Goal: Leave review/rating: Leave review/rating

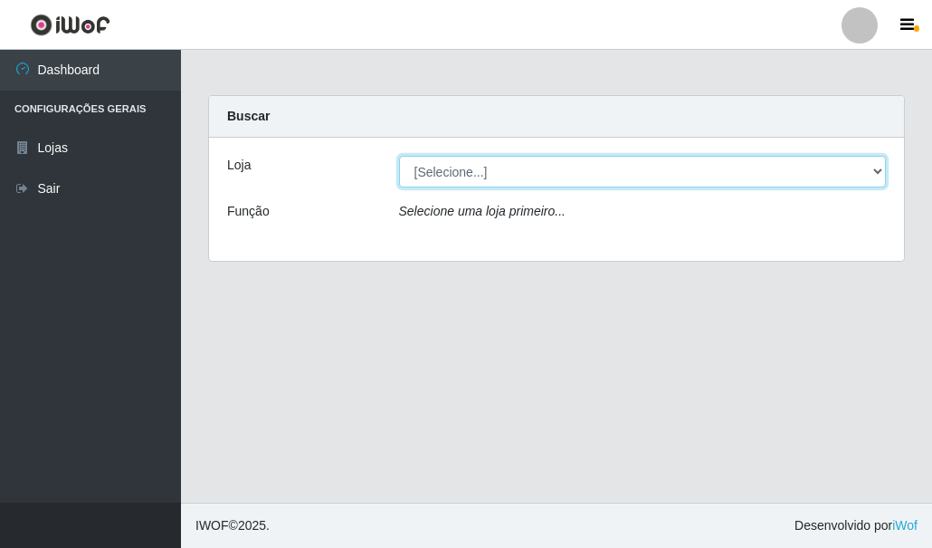
click at [583, 170] on select "[Selecione...] Hiper Queiroz - [GEOGRAPHIC_DATA]" at bounding box center [643, 172] width 488 height 32
select select "513"
click at [399, 156] on select "[Selecione...] Hiper Queiroz - [GEOGRAPHIC_DATA]" at bounding box center [643, 172] width 488 height 32
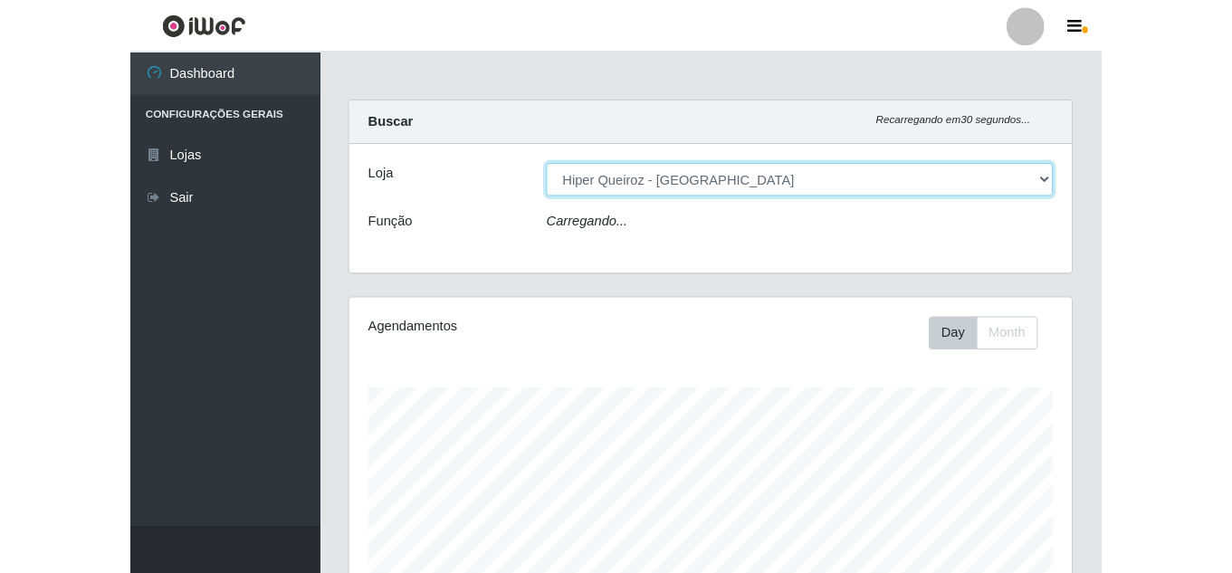
scroll to position [376, 691]
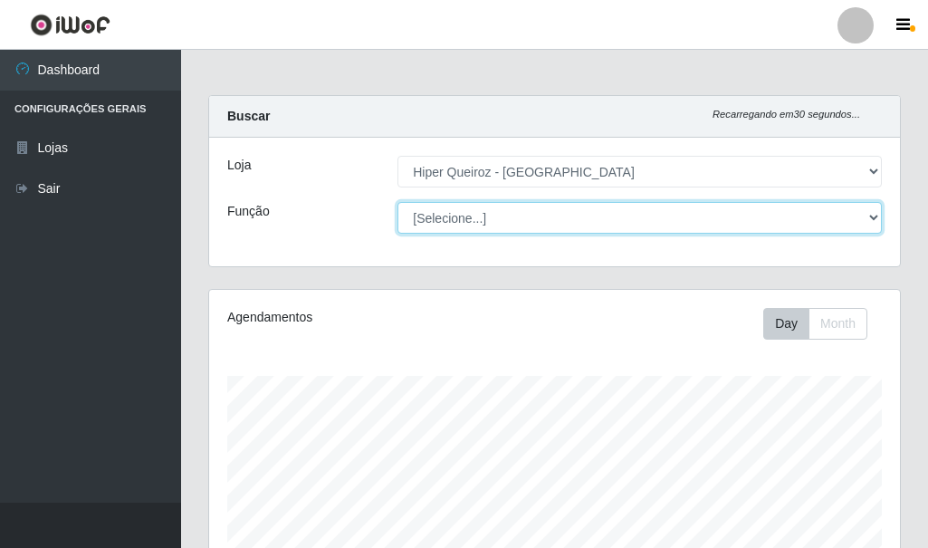
click at [528, 213] on select "[Selecione...] Embalador Embalador + Embalador ++" at bounding box center [639, 218] width 484 height 32
click at [397, 202] on select "[Selecione...] Embalador Embalador + Embalador ++" at bounding box center [639, 218] width 484 height 32
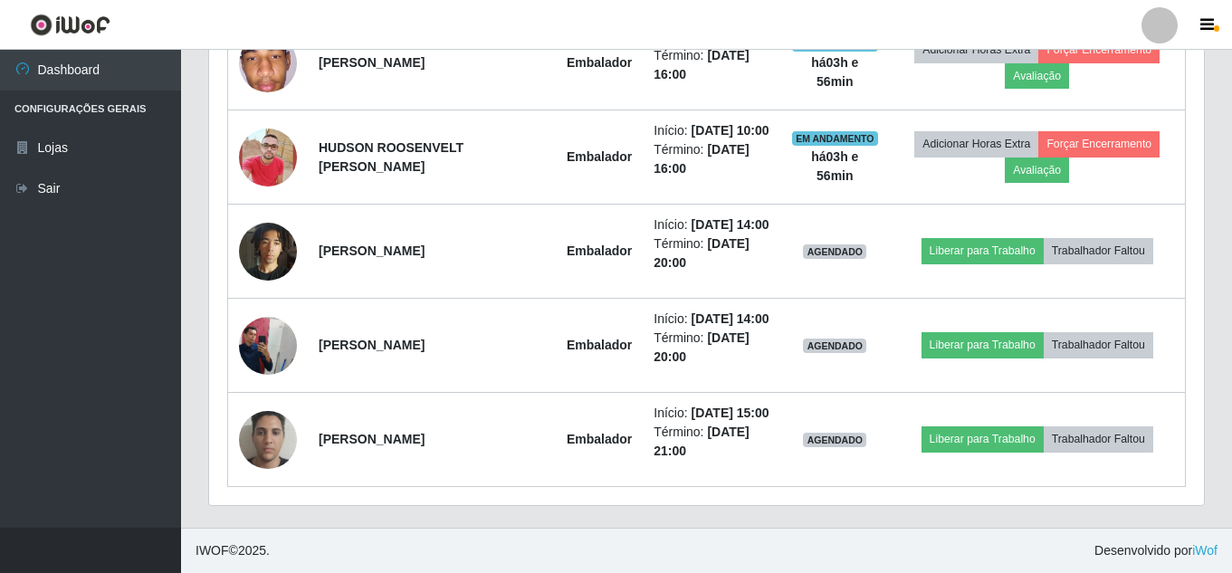
scroll to position [986, 0]
click at [931, 24] on icon "button" at bounding box center [1207, 25] width 14 height 16
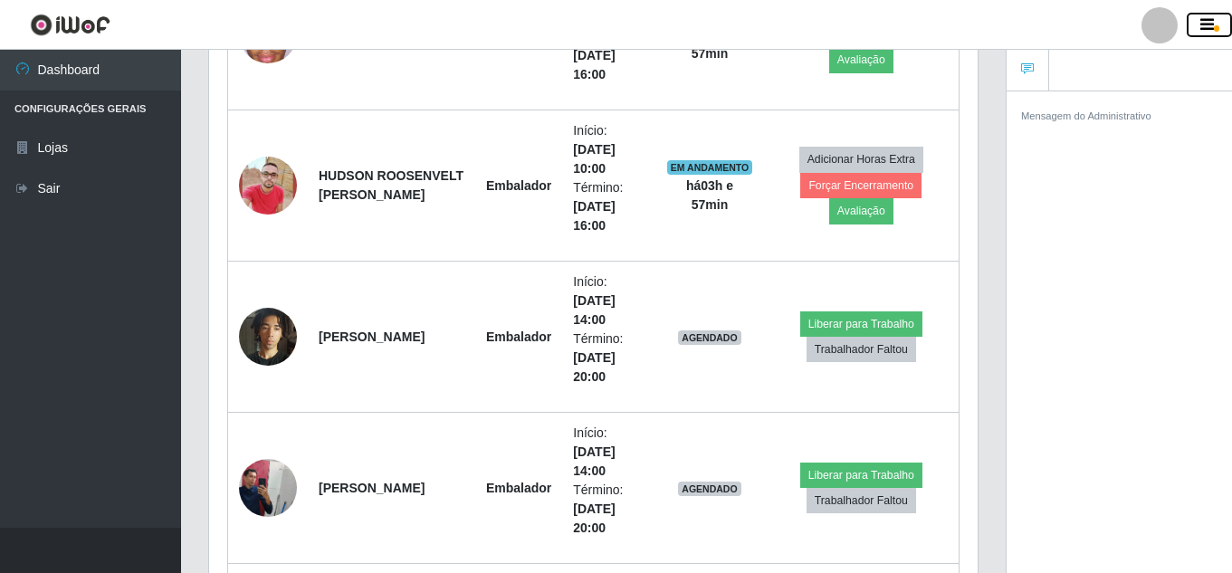
scroll to position [904764, 904370]
click at [931, 29] on div at bounding box center [1159, 25] width 36 height 36
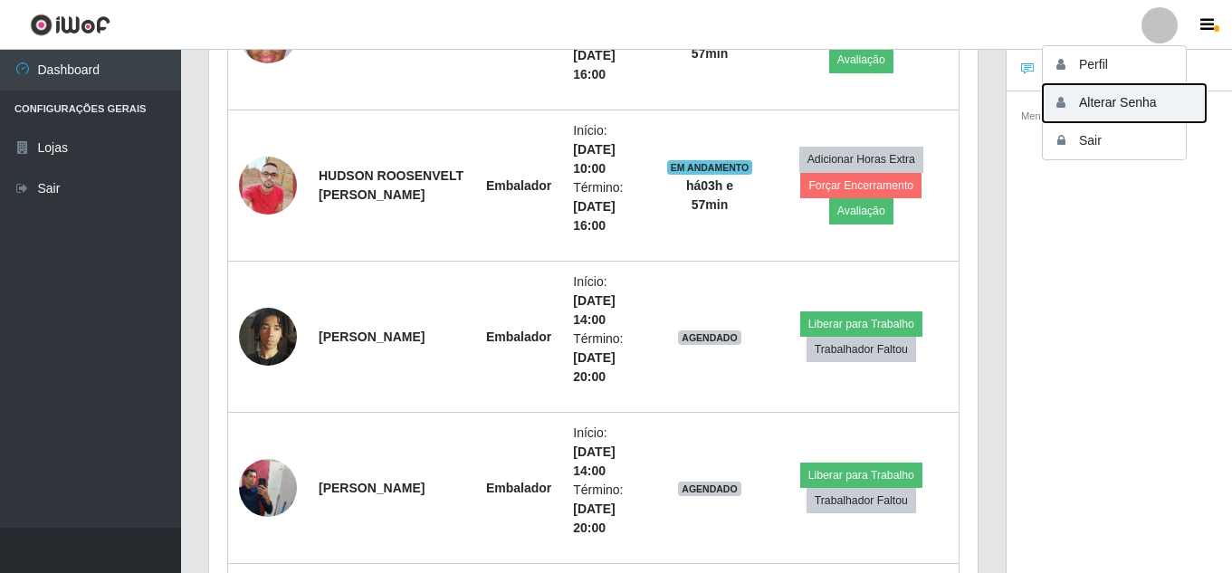
click at [931, 104] on button "Alterar Senha" at bounding box center [1124, 103] width 163 height 38
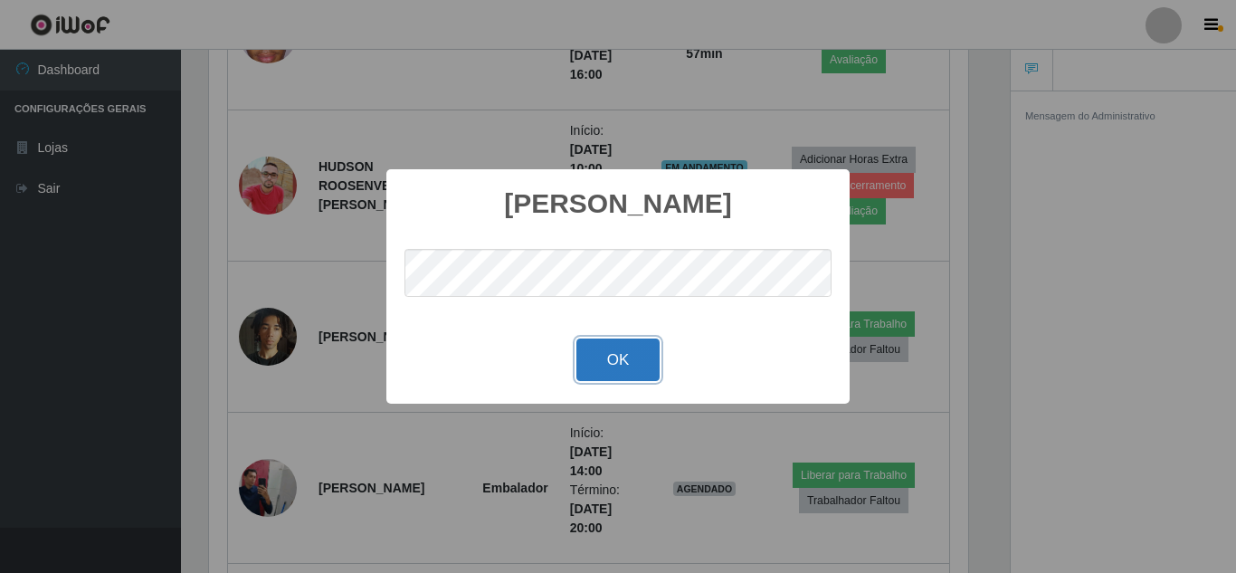
click at [622, 376] on button "OK" at bounding box center [619, 360] width 84 height 43
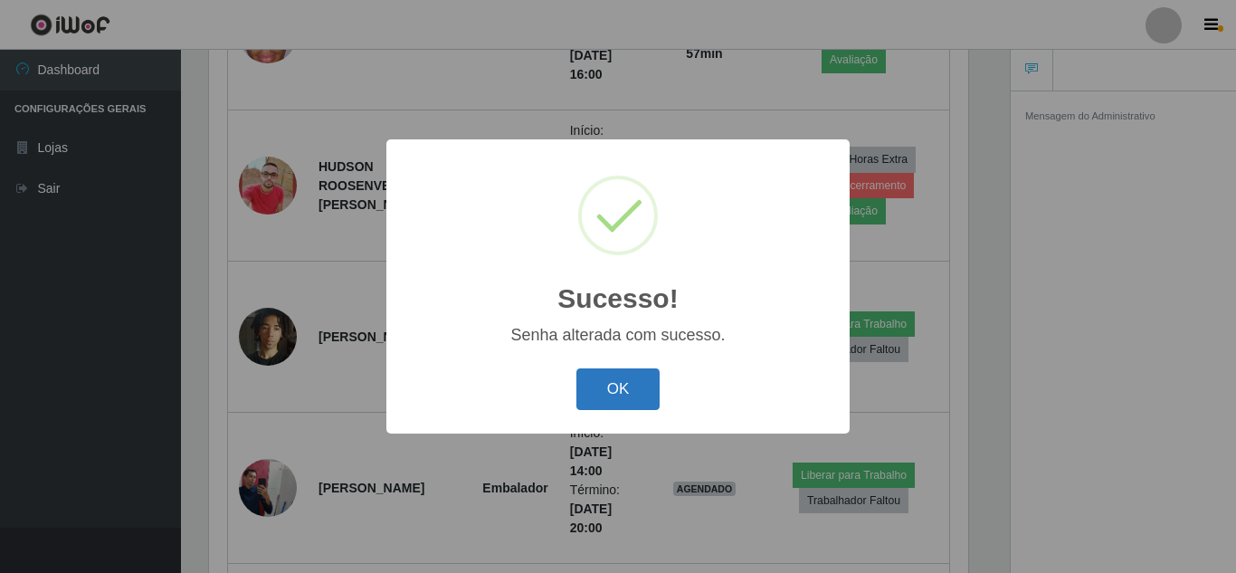
click at [605, 377] on button "OK" at bounding box center [619, 389] width 84 height 43
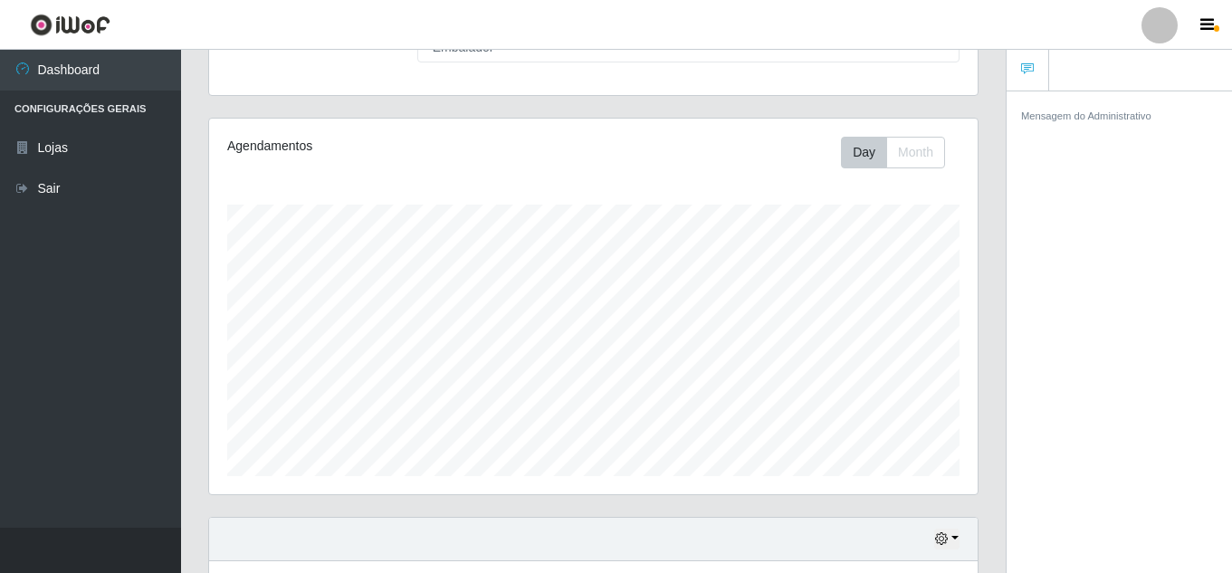
scroll to position [0, 0]
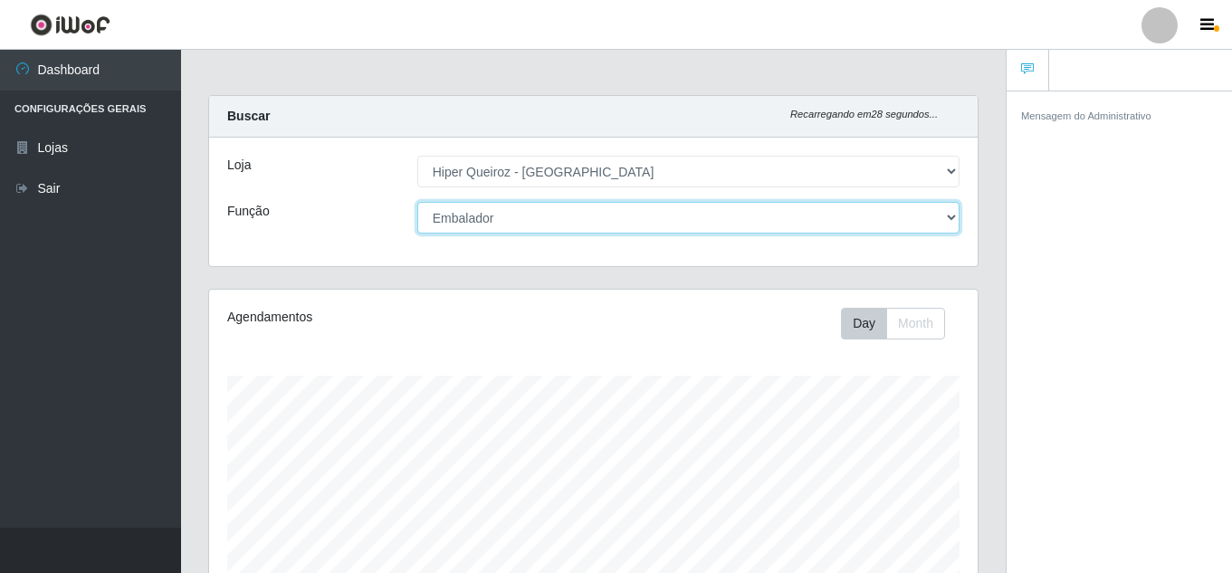
click at [539, 223] on select "[Selecione...] Embalador Embalador + Embalador ++" at bounding box center [688, 218] width 542 height 32
click at [417, 202] on select "[Selecione...] Embalador Embalador + Embalador ++" at bounding box center [688, 218] width 542 height 32
click at [530, 212] on select "[Selecione...] Embalador Embalador + Embalador ++" at bounding box center [688, 218] width 542 height 32
click at [417, 202] on select "[Selecione...] Embalador Embalador + Embalador ++" at bounding box center [688, 218] width 542 height 32
click at [510, 218] on select "[Selecione...] Embalador Embalador + Embalador ++" at bounding box center [688, 218] width 542 height 32
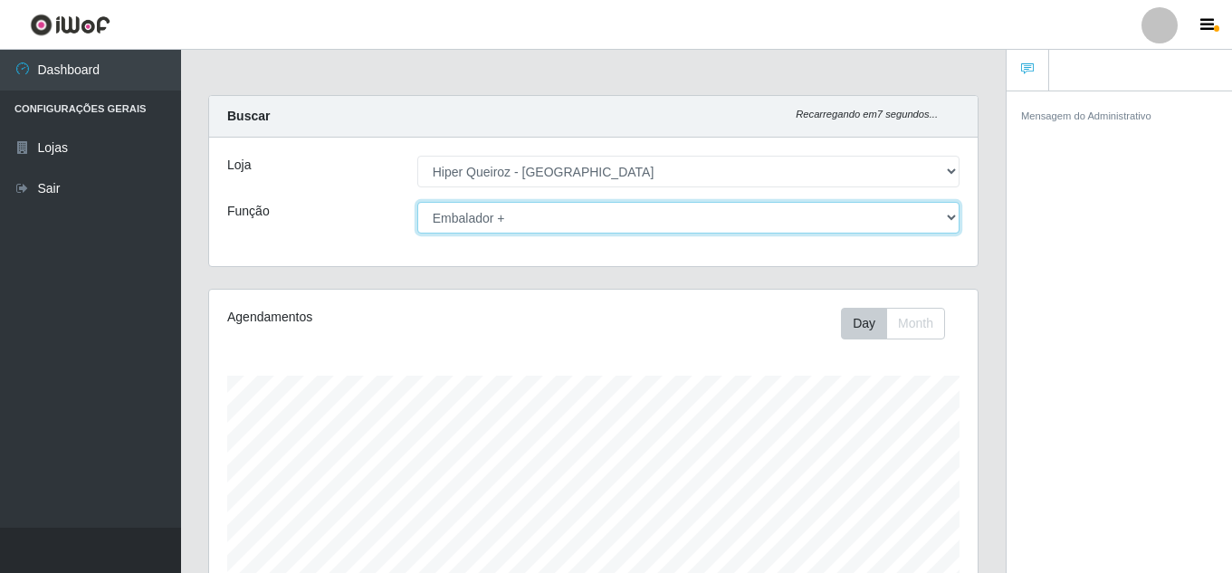
click at [417, 202] on select "[Selecione...] Embalador Embalador + Embalador ++" at bounding box center [688, 218] width 542 height 32
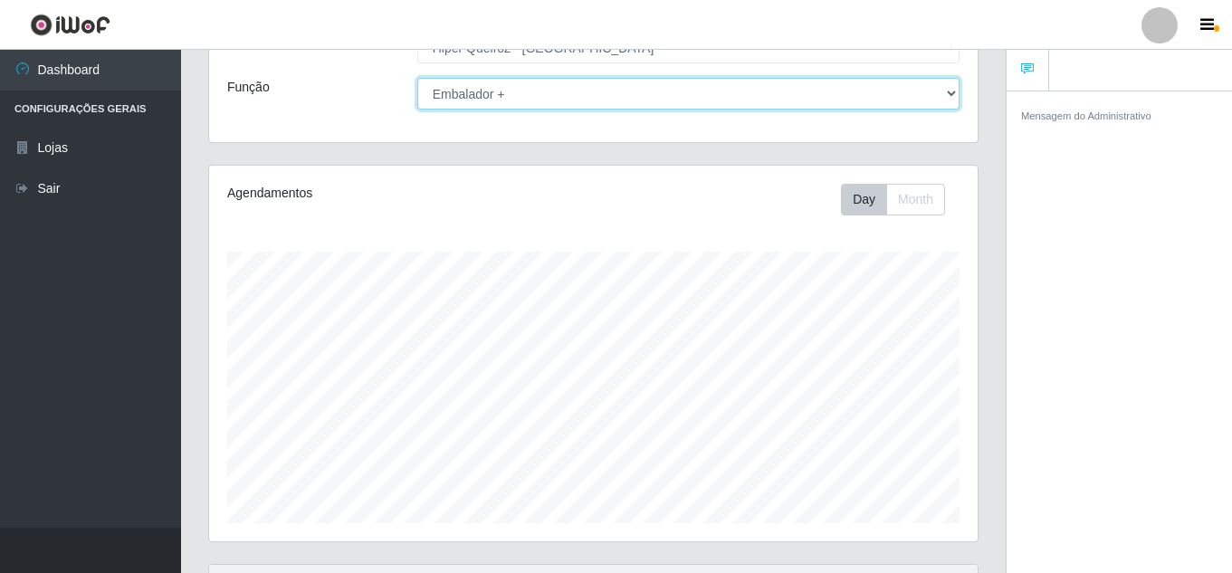
scroll to position [307, 0]
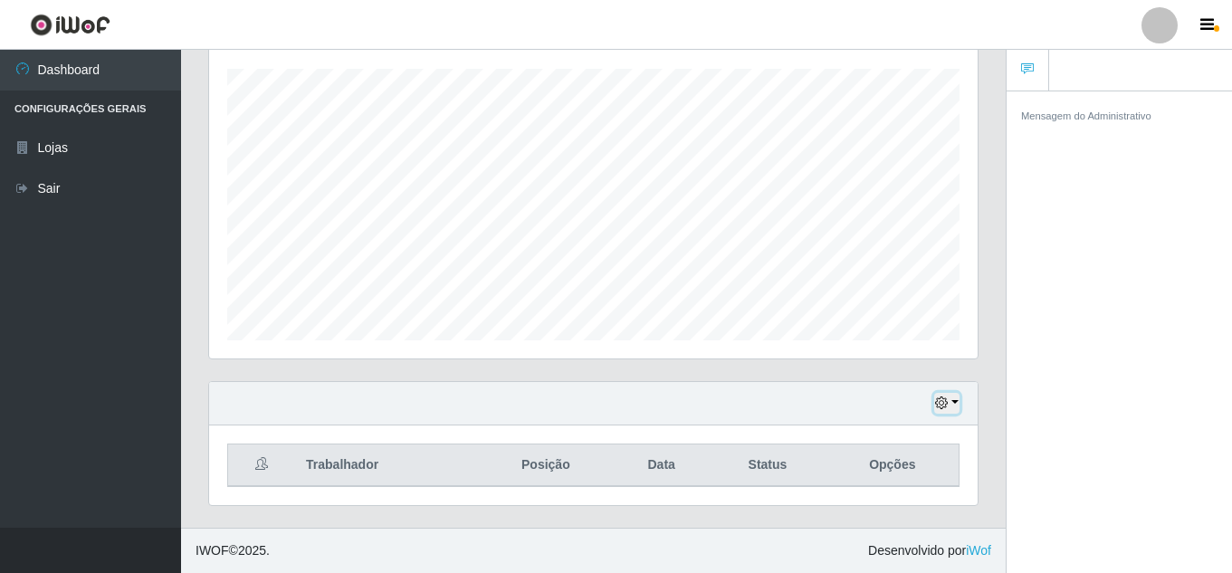
click at [931, 404] on icon "button" at bounding box center [941, 402] width 13 height 13
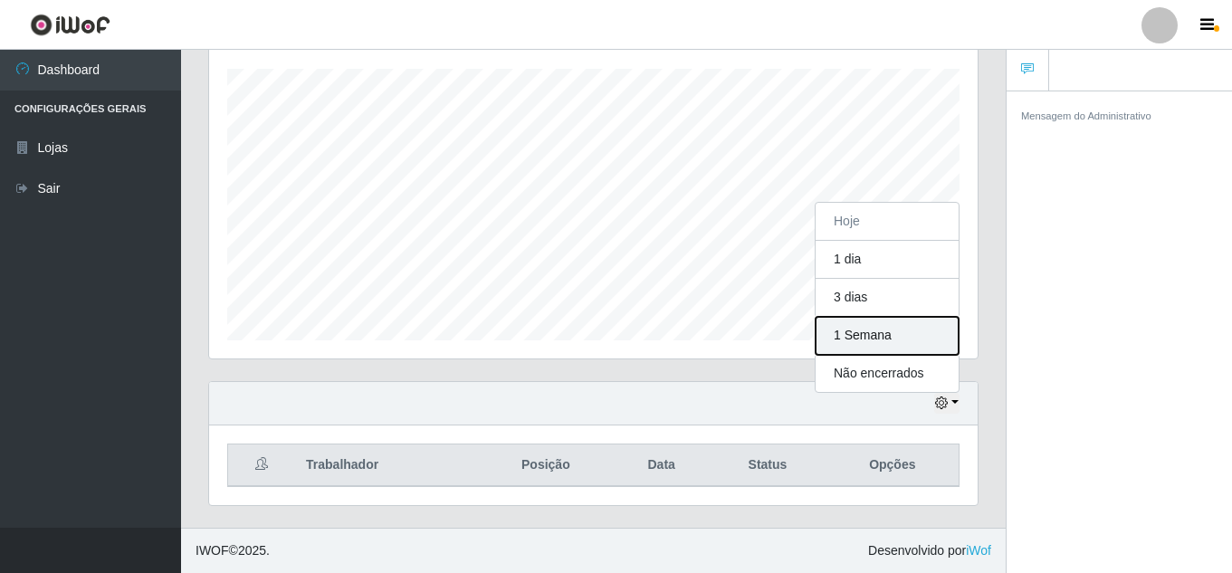
click at [866, 333] on button "1 Semana" at bounding box center [887, 336] width 143 height 38
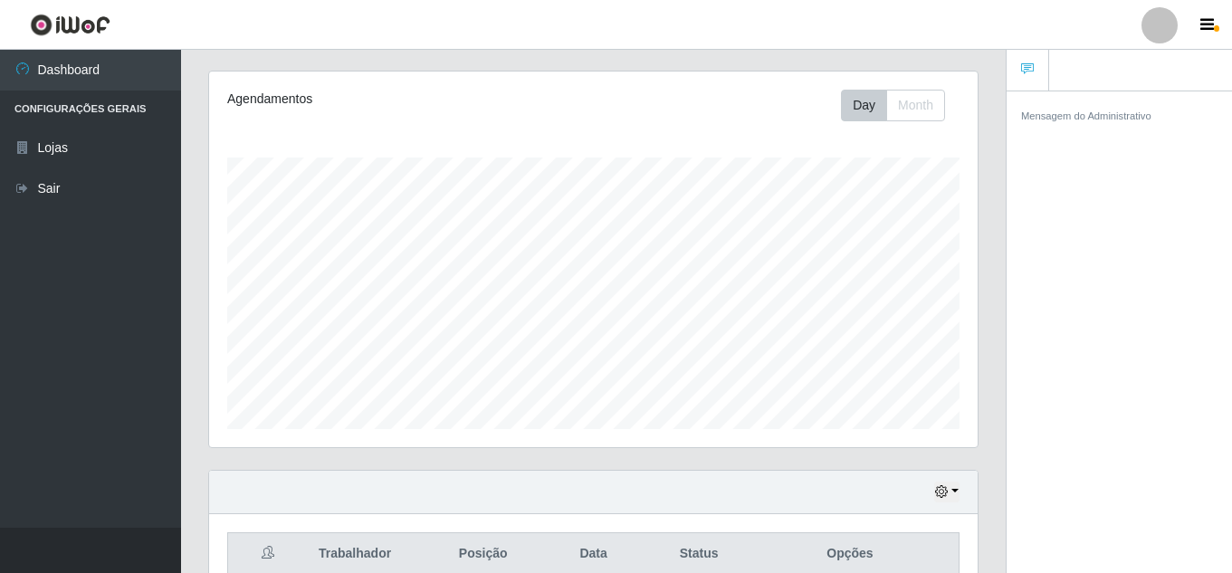
scroll to position [0, 0]
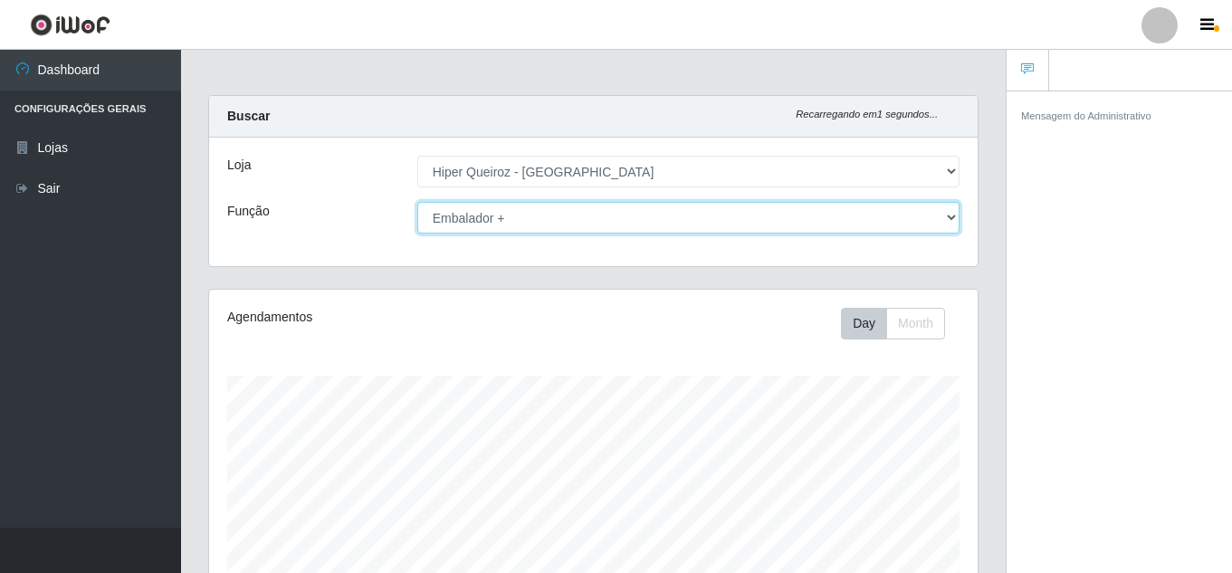
click at [564, 223] on select "[Selecione...] Embalador Embalador + Embalador ++" at bounding box center [688, 218] width 542 height 32
select select "1"
click at [417, 202] on select "[Selecione...] Embalador Embalador + Embalador ++" at bounding box center [688, 218] width 542 height 32
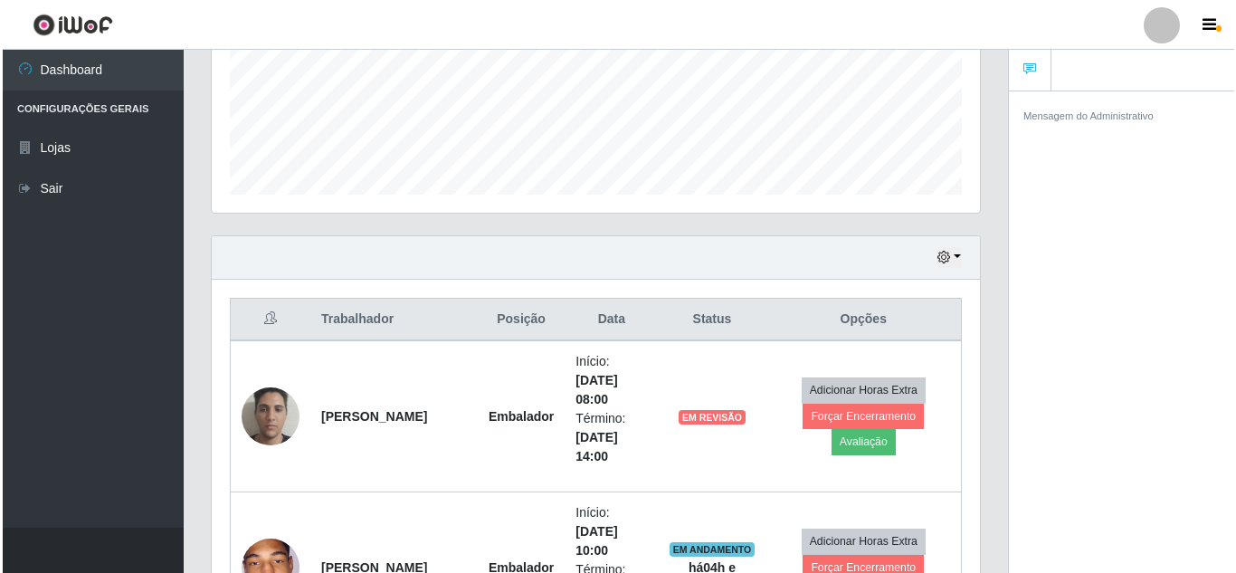
scroll to position [724, 0]
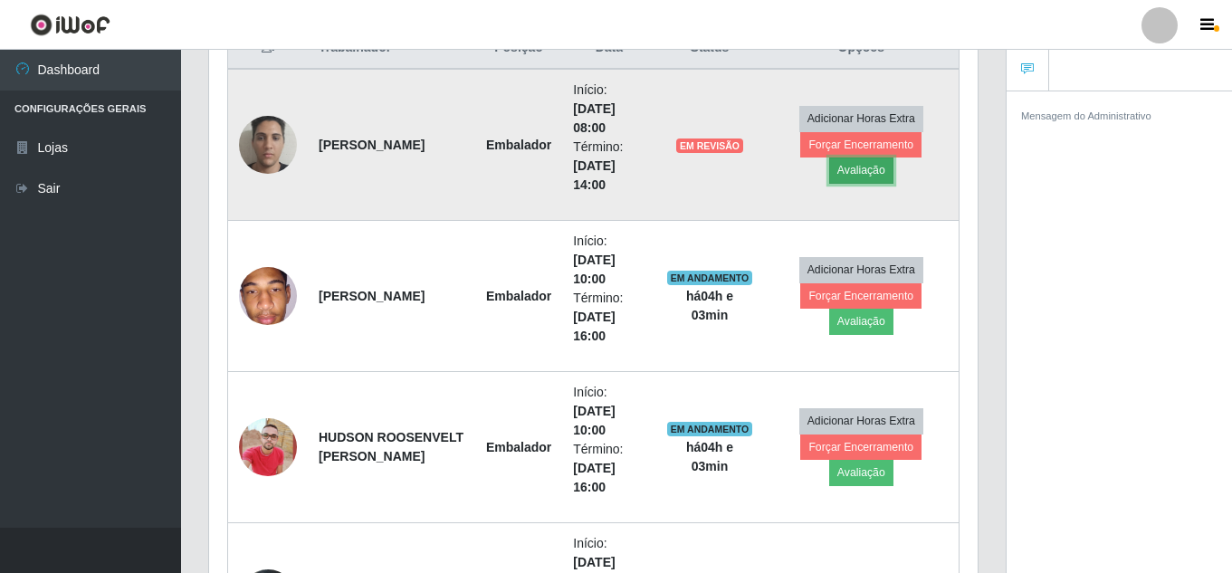
click at [854, 174] on button "Avaliação" at bounding box center [861, 169] width 64 height 25
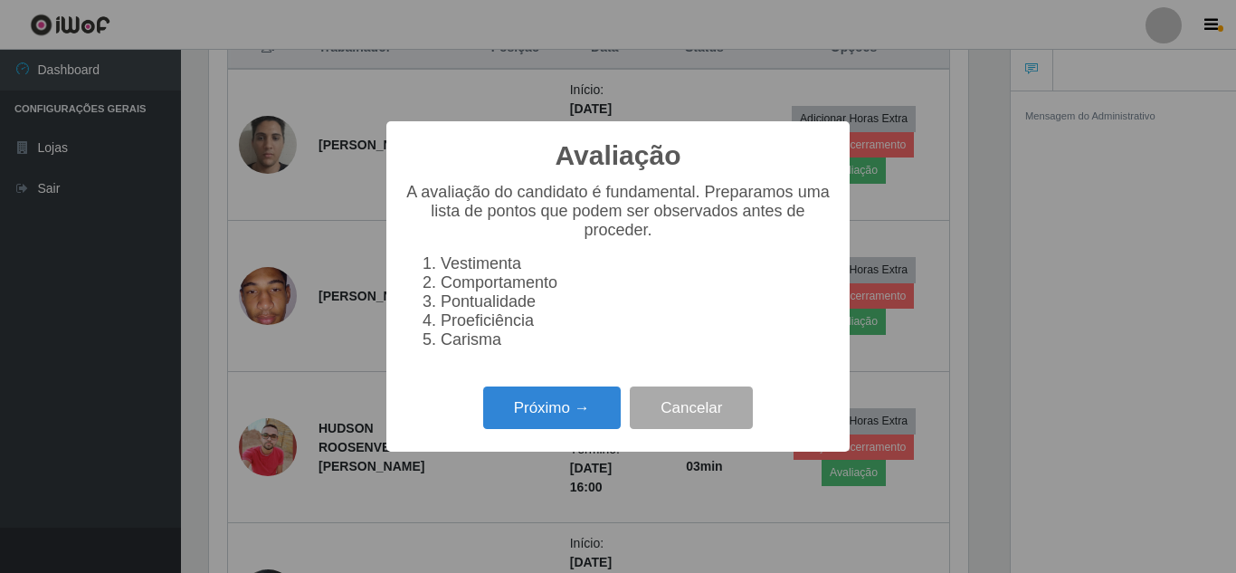
scroll to position [376, 759]
click at [524, 414] on button "Próximo →" at bounding box center [552, 407] width 138 height 43
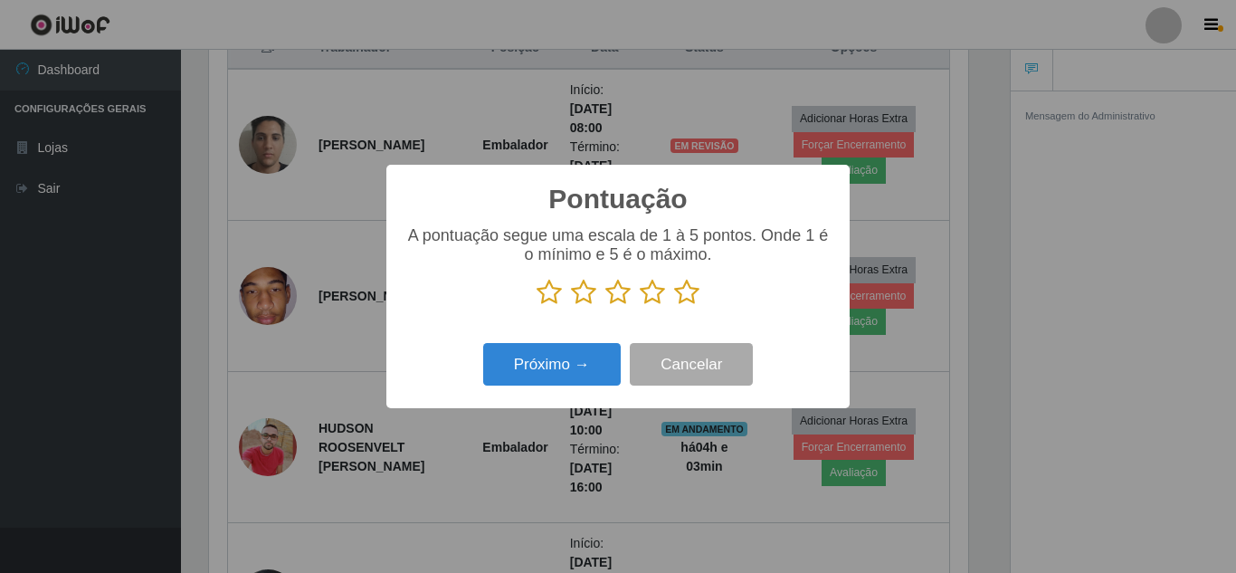
click at [692, 291] on icon at bounding box center [686, 292] width 25 height 27
click at [674, 306] on input "radio" at bounding box center [674, 306] width 0 height 0
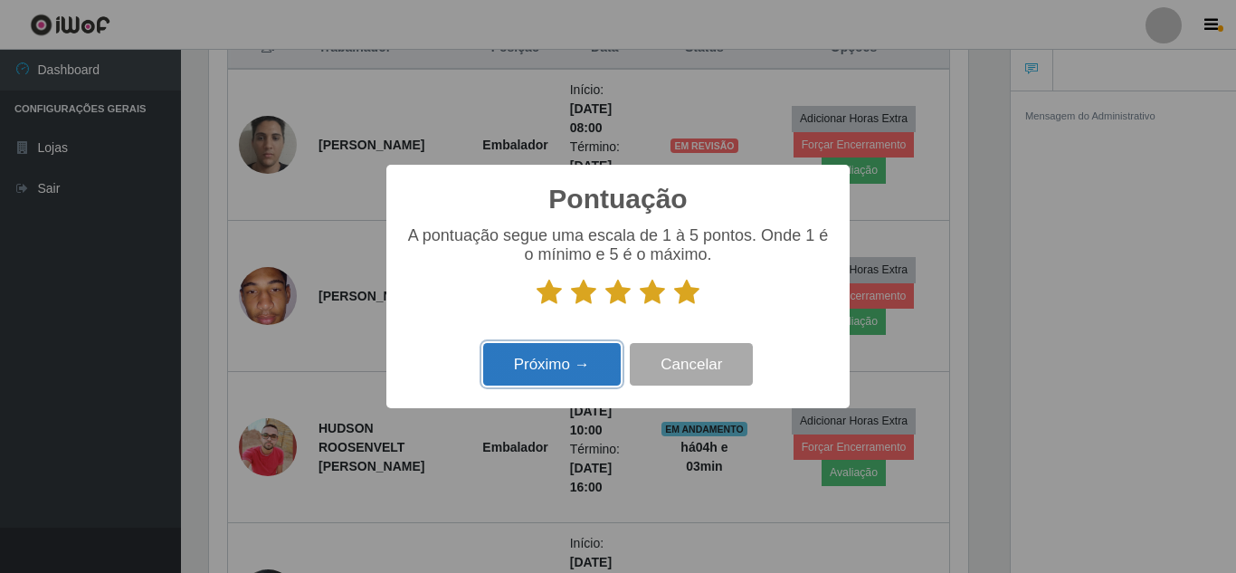
click at [541, 362] on button "Próximo →" at bounding box center [552, 364] width 138 height 43
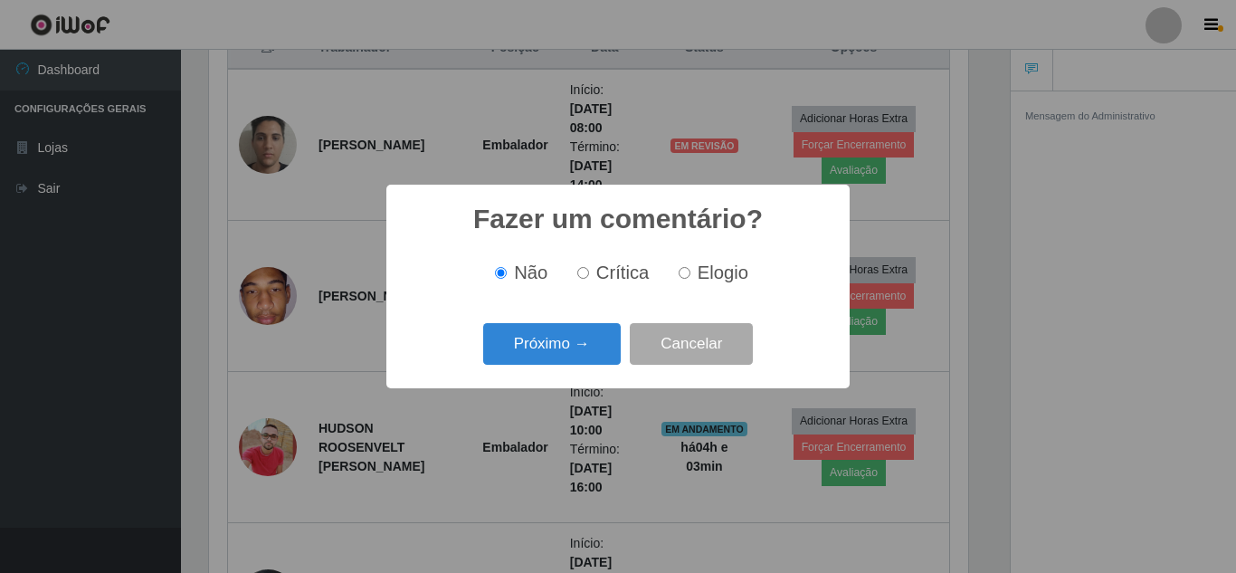
click at [683, 279] on input "Elogio" at bounding box center [685, 273] width 12 height 12
radio input "true"
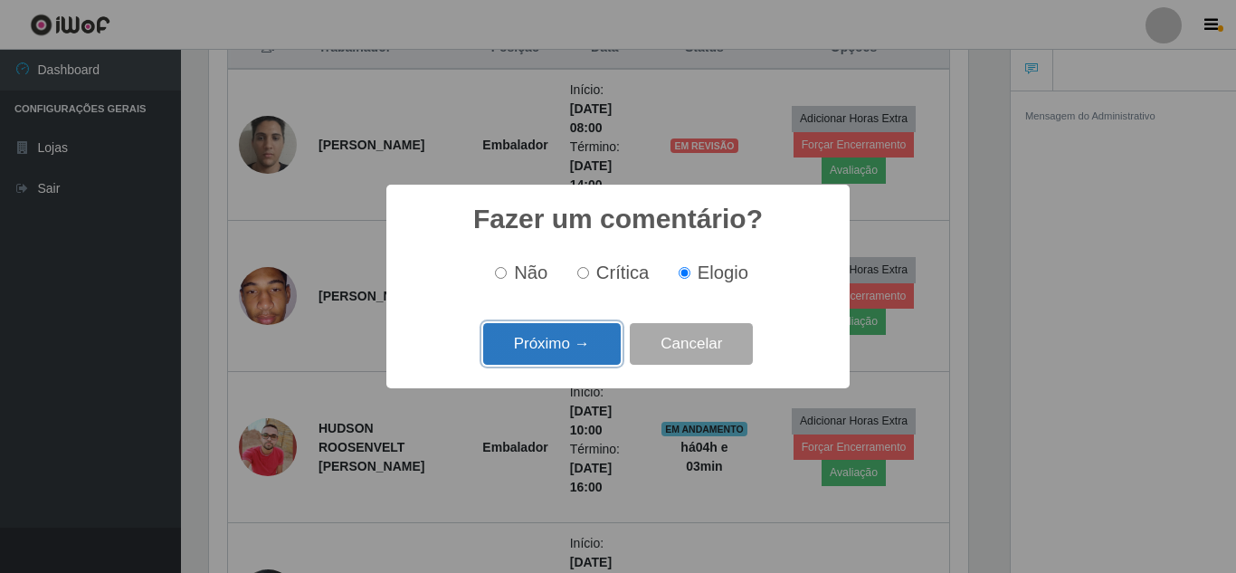
click at [541, 339] on button "Próximo →" at bounding box center [552, 344] width 138 height 43
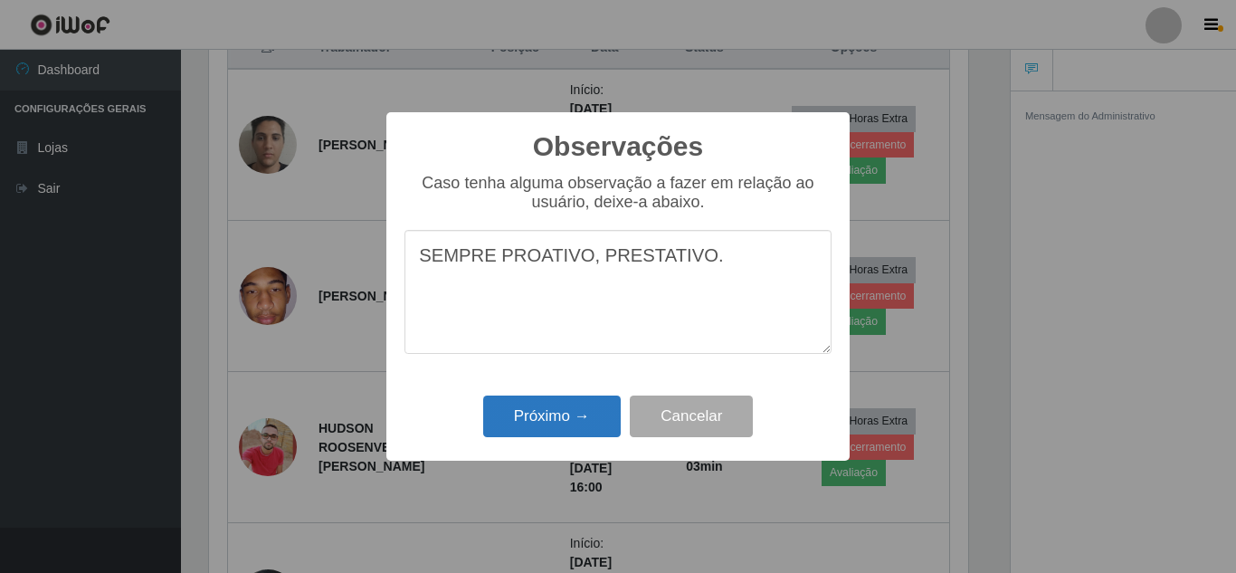
type textarea "SEMPRE PROATIVO, PRESTATIVO."
click at [585, 418] on button "Próximo →" at bounding box center [552, 417] width 138 height 43
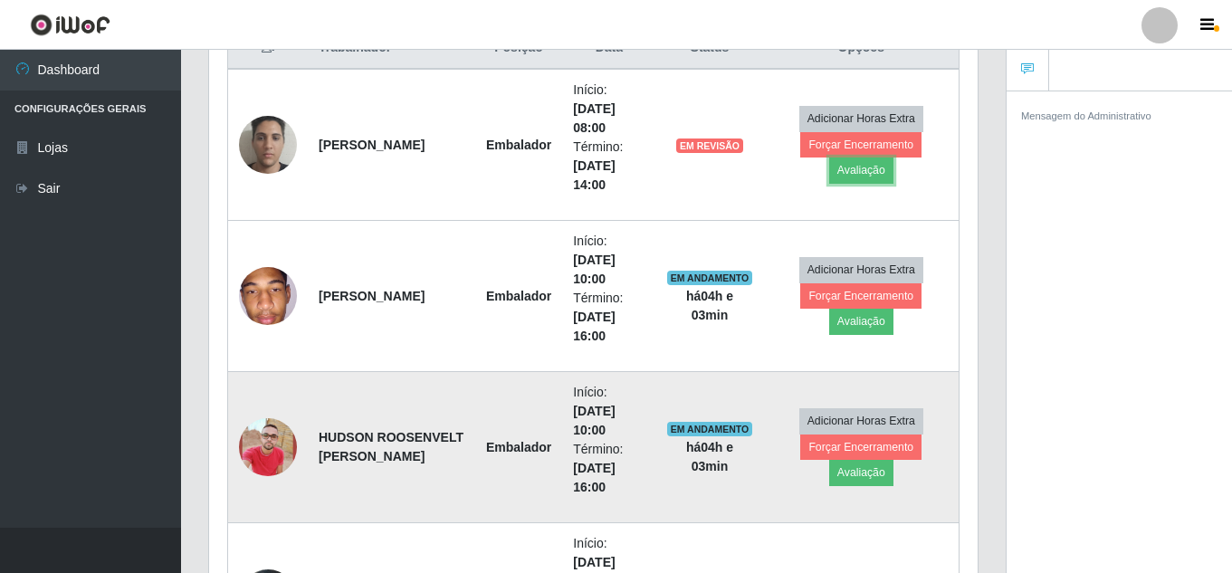
scroll to position [376, 768]
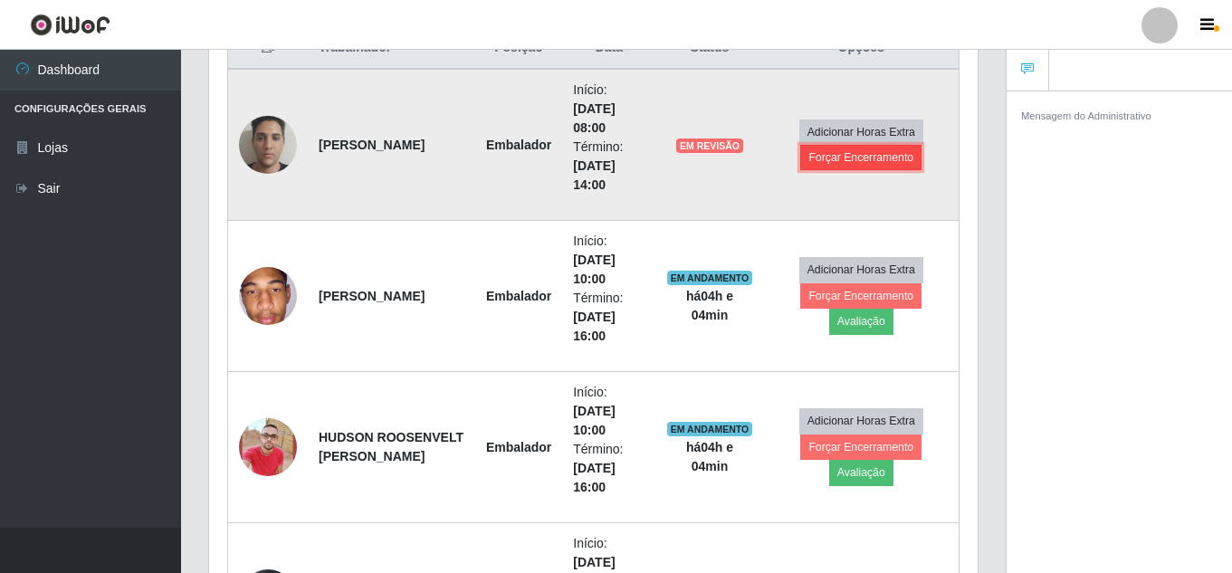
click at [853, 160] on button "Forçar Encerramento" at bounding box center [860, 157] width 121 height 25
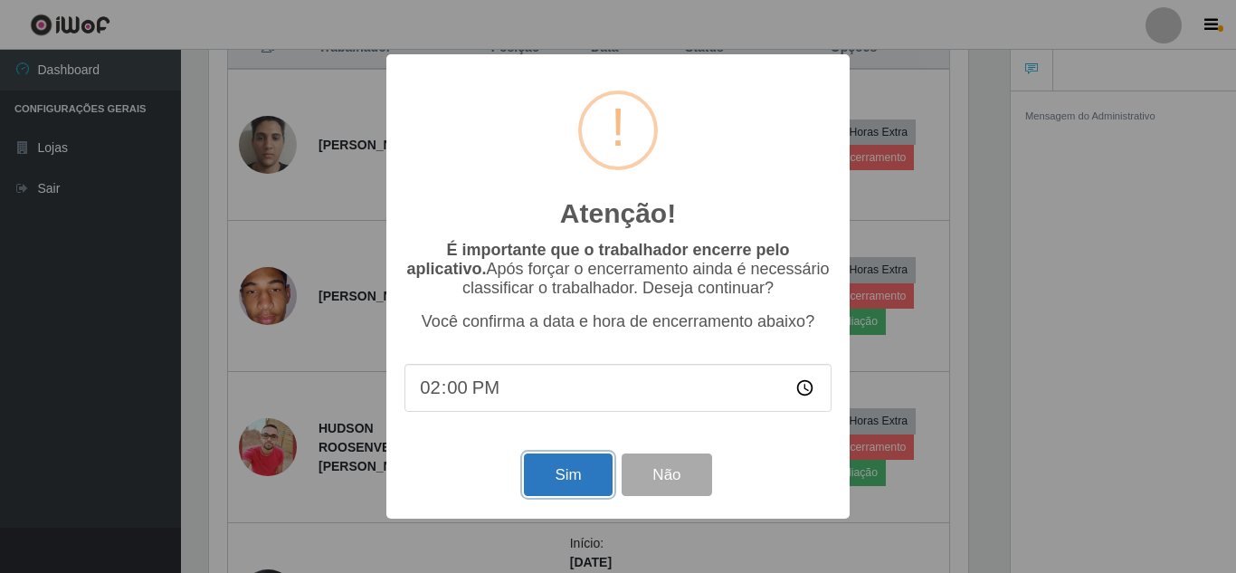
click at [556, 486] on button "Sim" at bounding box center [568, 474] width 88 height 43
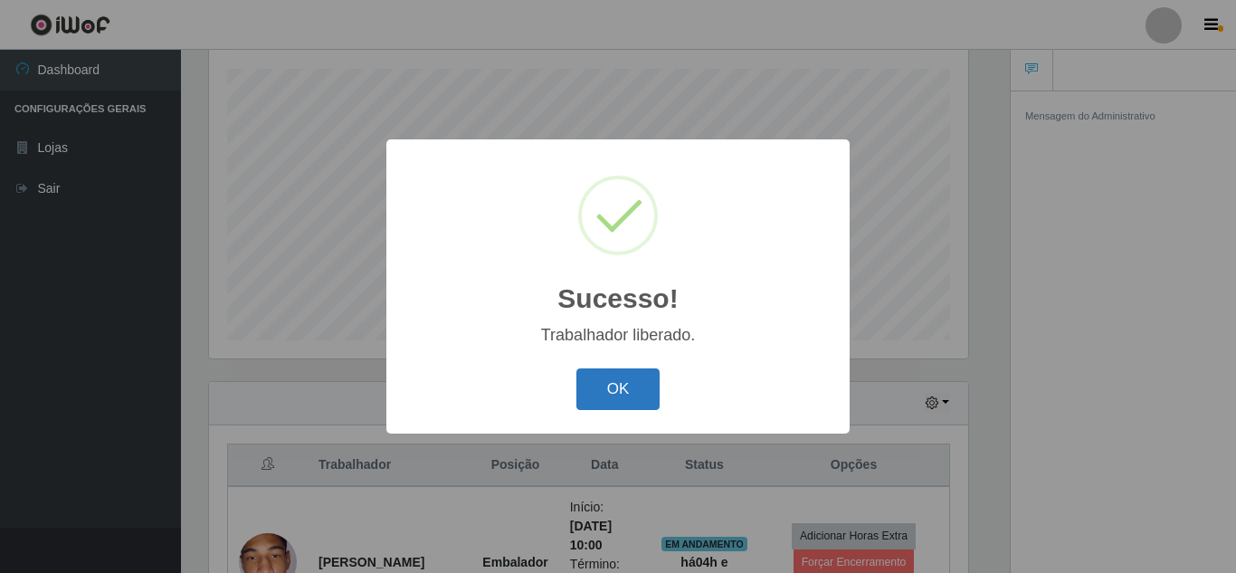
click at [621, 380] on button "OK" at bounding box center [619, 389] width 84 height 43
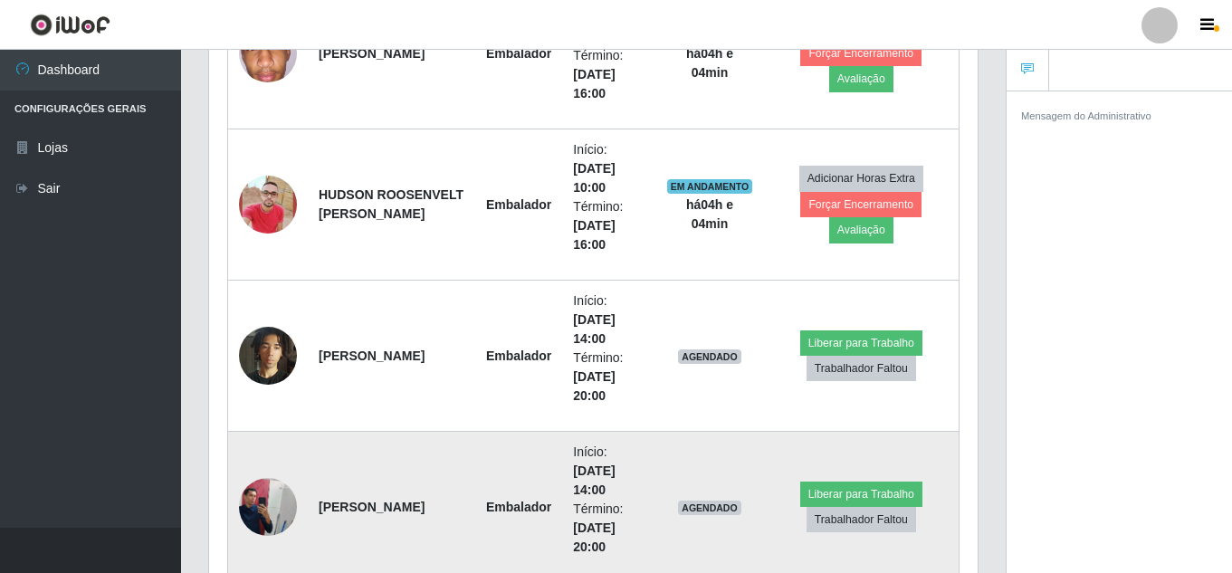
scroll to position [850, 0]
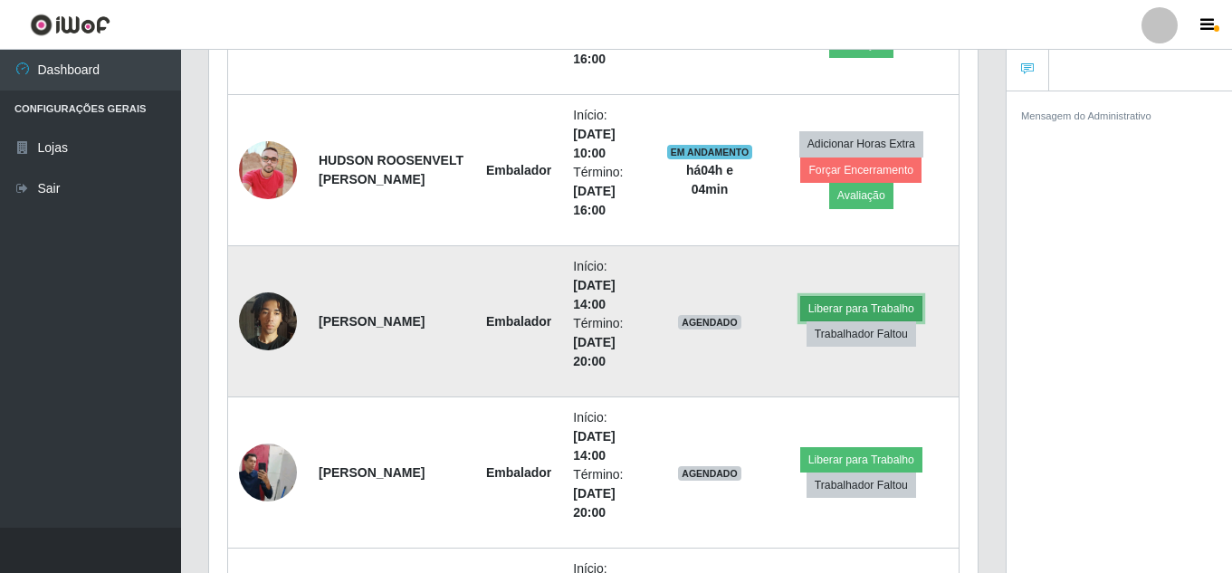
click at [869, 305] on button "Liberar para Trabalho" at bounding box center [861, 308] width 122 height 25
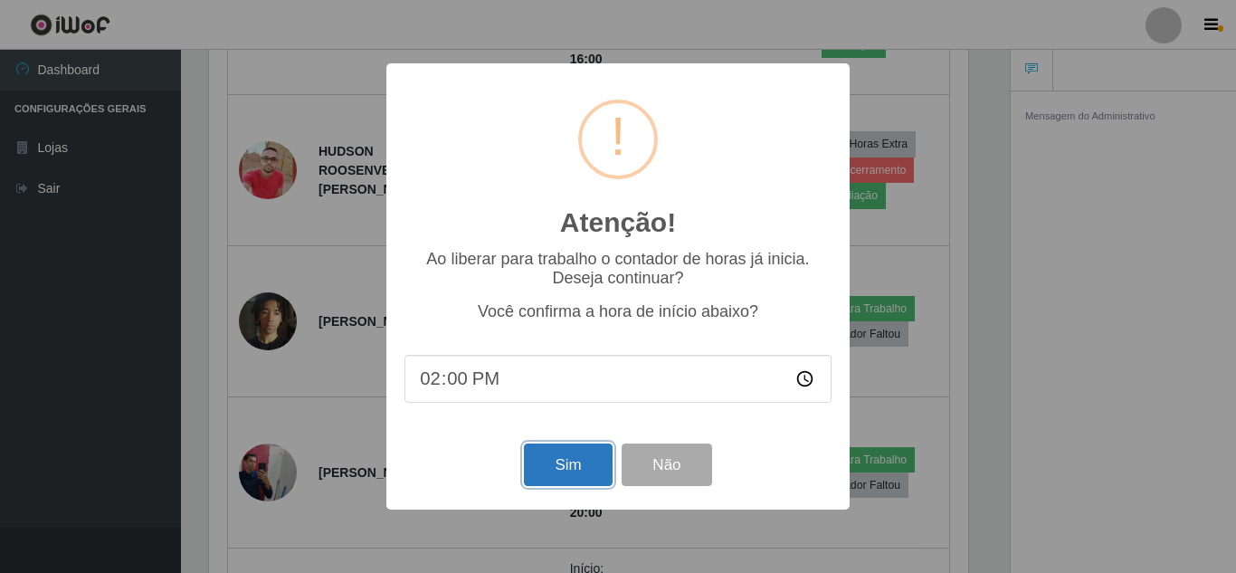
click at [544, 482] on button "Sim" at bounding box center [568, 465] width 88 height 43
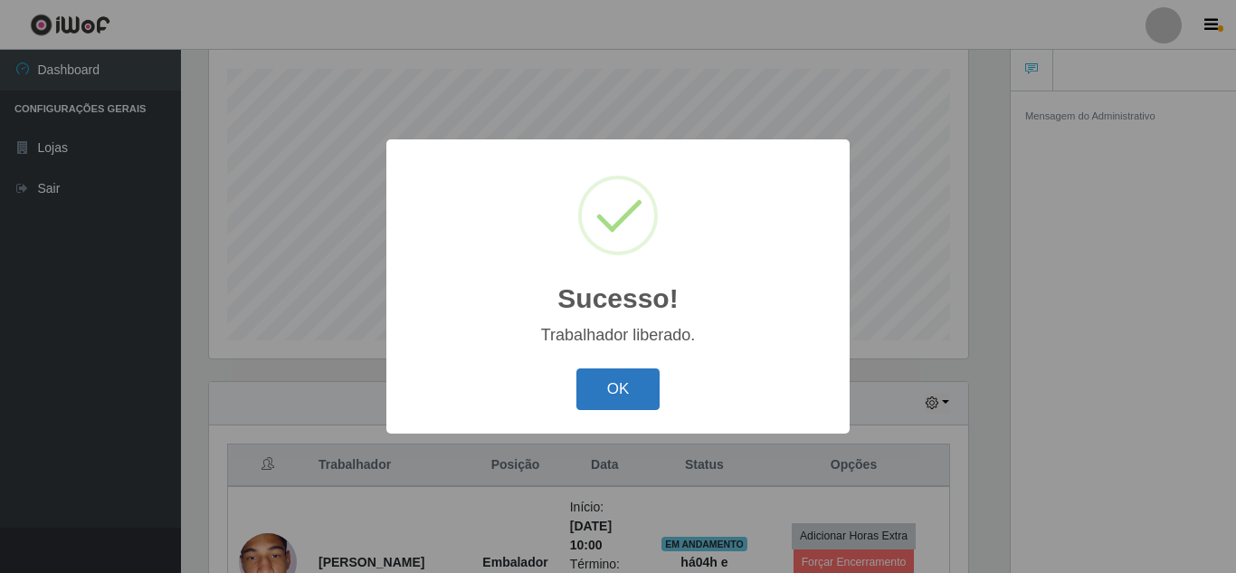
click at [616, 394] on button "OK" at bounding box center [619, 389] width 84 height 43
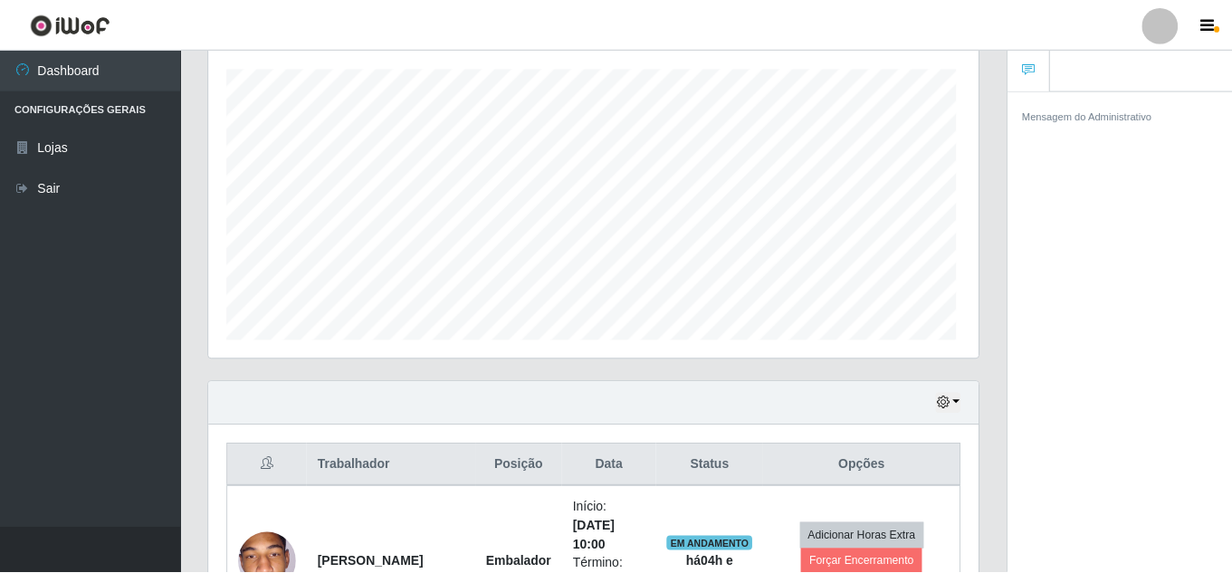
scroll to position [376, 768]
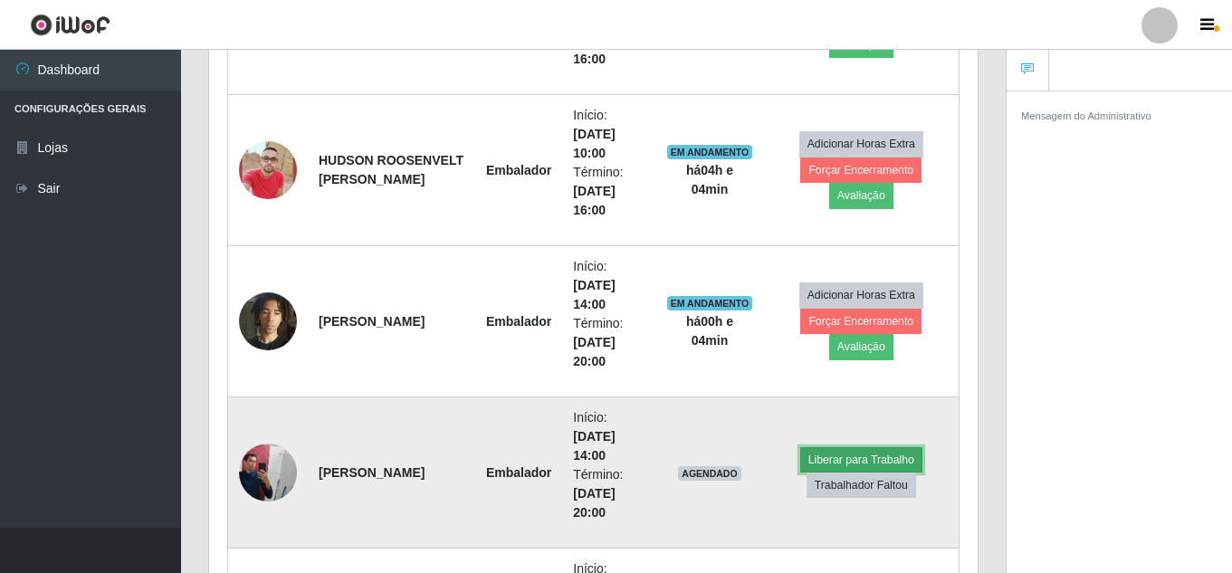
click at [835, 457] on button "Liberar para Trabalho" at bounding box center [861, 459] width 122 height 25
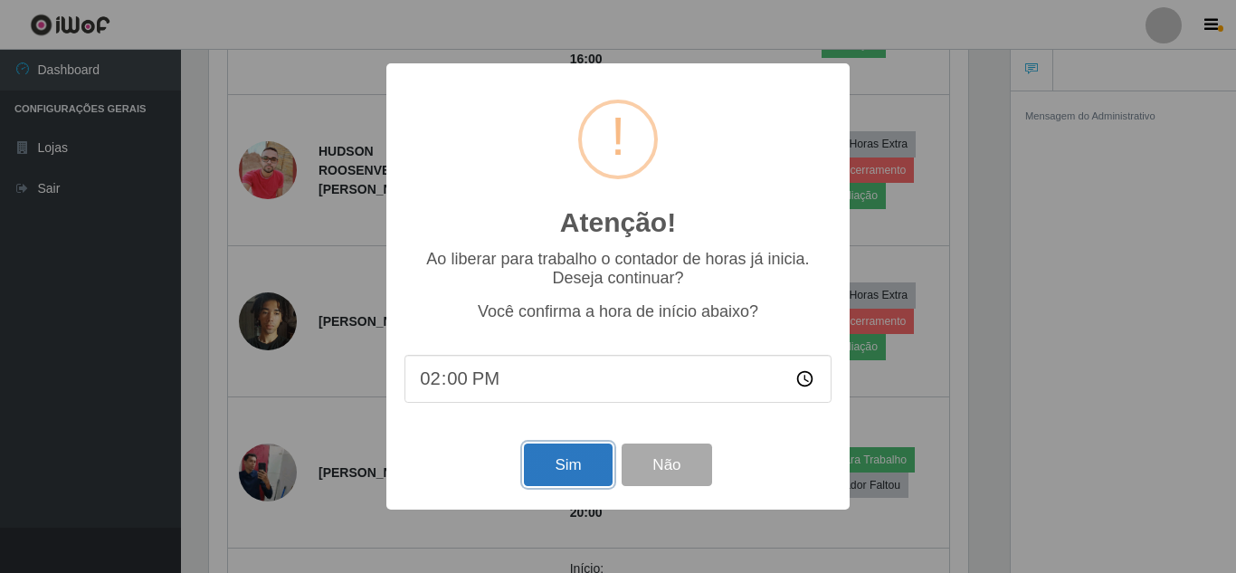
click at [562, 456] on button "Sim" at bounding box center [568, 465] width 88 height 43
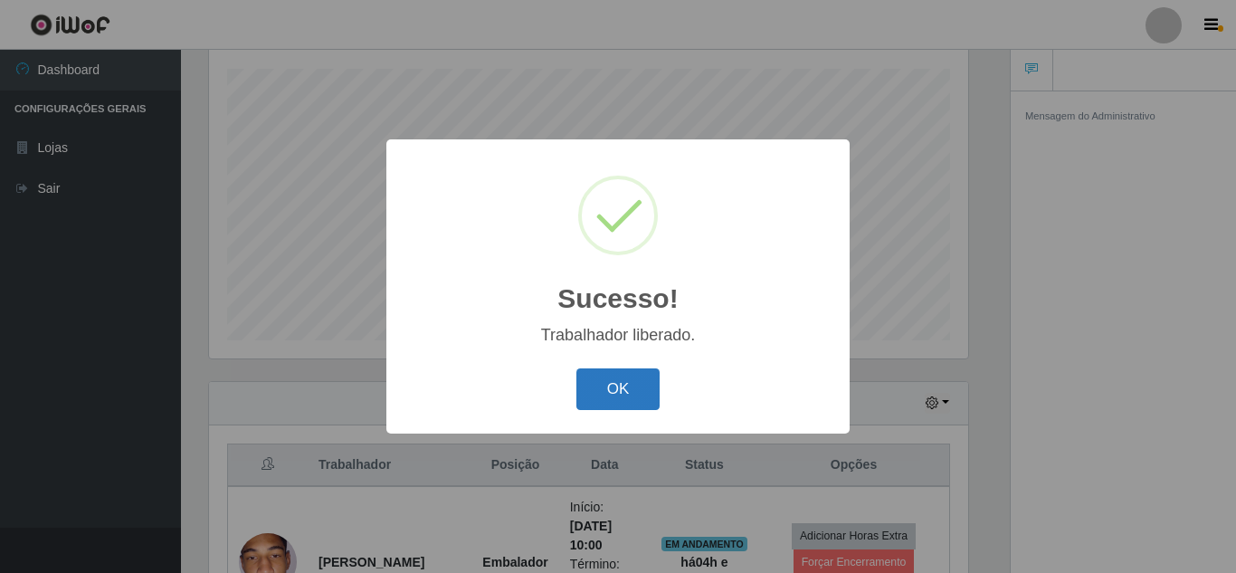
click at [633, 375] on button "OK" at bounding box center [619, 389] width 84 height 43
